Goal: Task Accomplishment & Management: Use online tool/utility

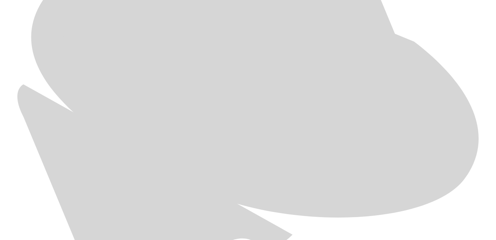
scroll to position [288, 0]
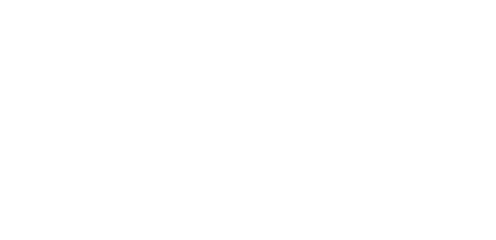
scroll to position [0, 0]
